Goal: Information Seeking & Learning: Learn about a topic

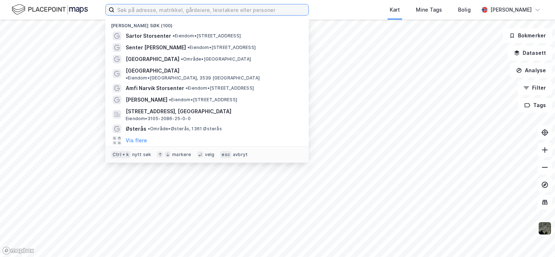
click at [145, 13] on input at bounding box center [211, 9] width 194 height 11
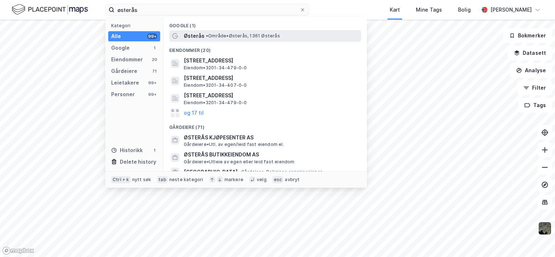
click at [190, 34] on span "Østerås" at bounding box center [194, 36] width 21 height 9
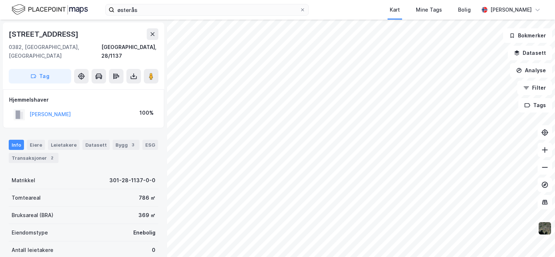
click at [547, 222] on img at bounding box center [545, 228] width 14 height 14
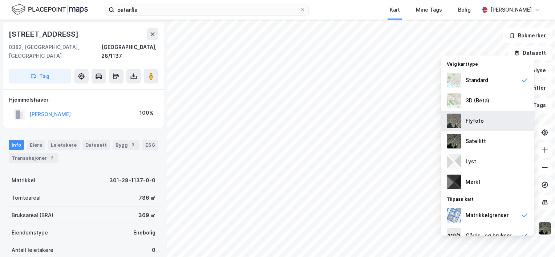
click at [476, 120] on div "Flyfoto" at bounding box center [474, 121] width 18 height 9
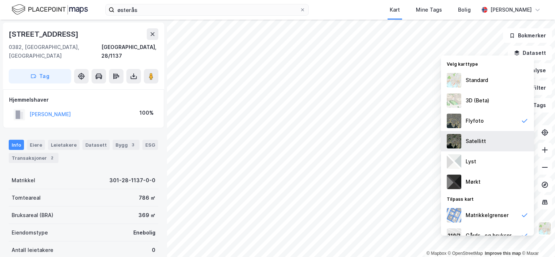
click at [484, 141] on div "Satellitt" at bounding box center [475, 141] width 20 height 9
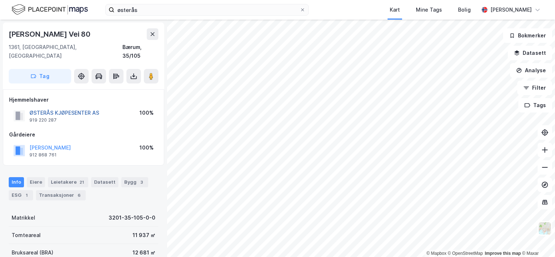
click at [0, 0] on button "ØSTERÅS KJØPESENTER AS" at bounding box center [0, 0] width 0 height 0
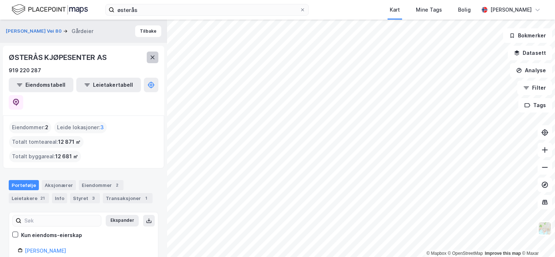
click at [151, 58] on icon at bounding box center [153, 57] width 6 height 6
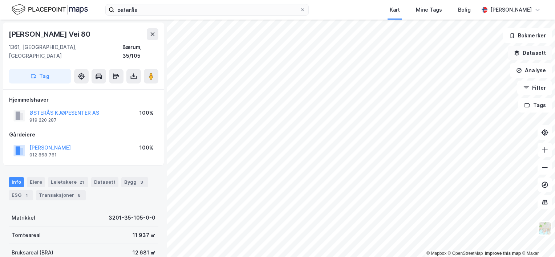
click at [541, 53] on button "Datasett" at bounding box center [530, 53] width 44 height 15
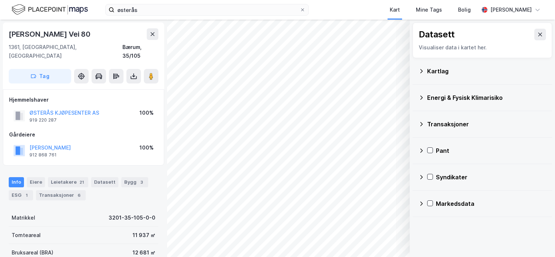
click at [418, 72] on icon at bounding box center [421, 71] width 6 height 6
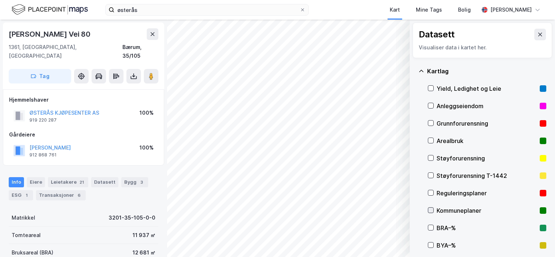
click at [431, 209] on icon at bounding box center [430, 210] width 5 height 5
click at [430, 209] on icon at bounding box center [430, 210] width 5 height 5
click at [538, 32] on button at bounding box center [540, 35] width 12 height 12
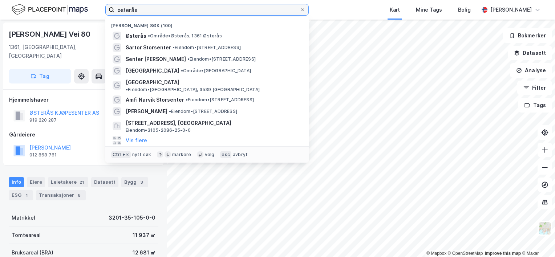
click at [167, 13] on input "østerås" at bounding box center [206, 9] width 185 height 11
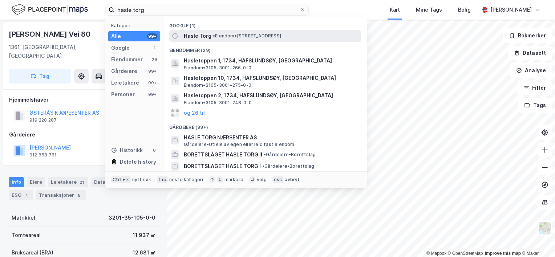
click at [224, 37] on span "• Eiendom • [STREET_ADDRESS]" at bounding box center [247, 36] width 68 height 6
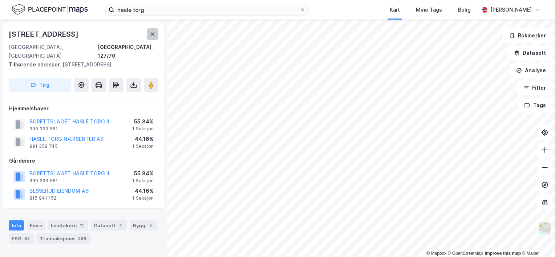
click at [154, 37] on icon at bounding box center [153, 34] width 6 height 6
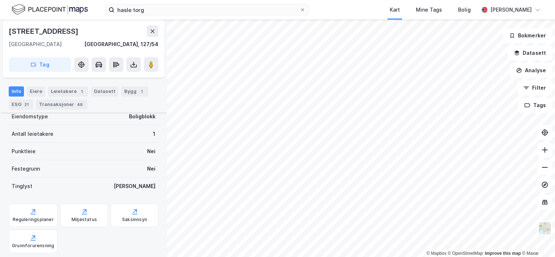
scroll to position [145, 0]
click at [121, 94] on div "Bygg 1" at bounding box center [134, 91] width 27 height 10
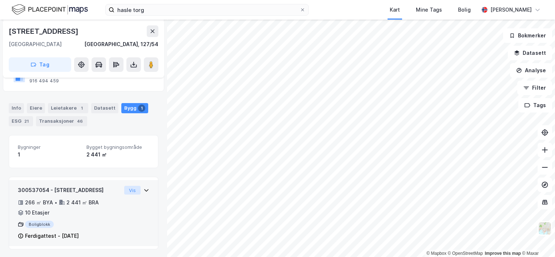
click at [128, 191] on button "Vis" at bounding box center [132, 190] width 16 height 9
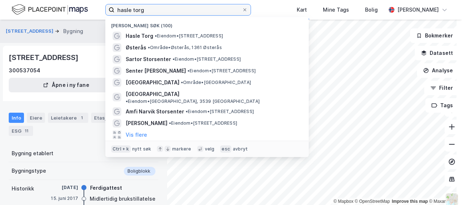
drag, startPoint x: 152, startPoint y: 10, endPoint x: 110, endPoint y: 9, distance: 42.1
click at [110, 9] on label "hasle torg" at bounding box center [178, 10] width 146 height 12
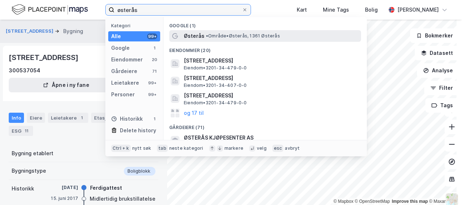
type input "østerås"
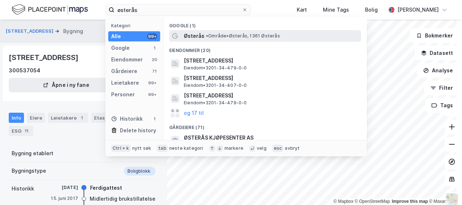
click at [218, 35] on span "• Område • [GEOGRAPHIC_DATA], 1361 [GEOGRAPHIC_DATA]" at bounding box center [243, 36] width 74 height 6
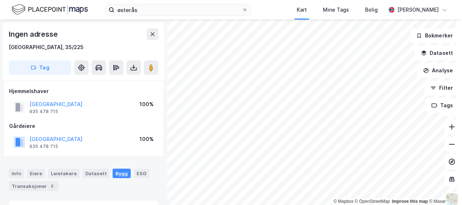
scroll to position [0, 0]
click at [153, 32] on icon at bounding box center [153, 34] width 6 height 6
